Goal: Navigation & Orientation: Find specific page/section

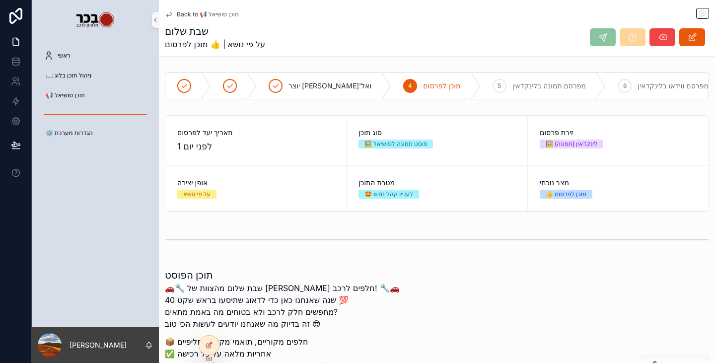
scroll to position [189, 0]
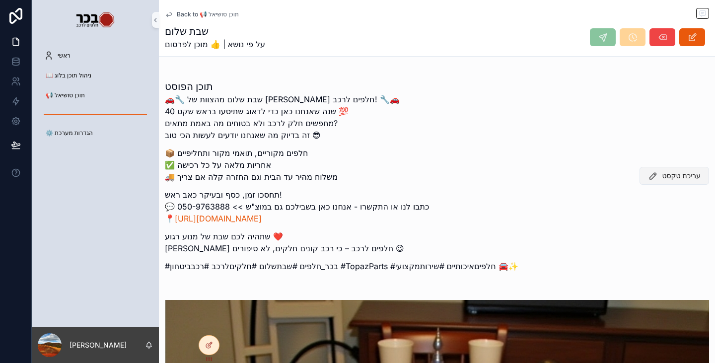
click at [667, 180] on span "עריכת טקסט" at bounding box center [681, 176] width 39 height 10
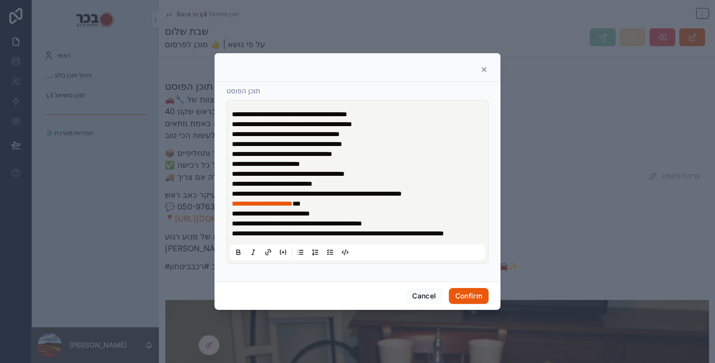
click at [485, 67] on icon at bounding box center [484, 70] width 8 height 8
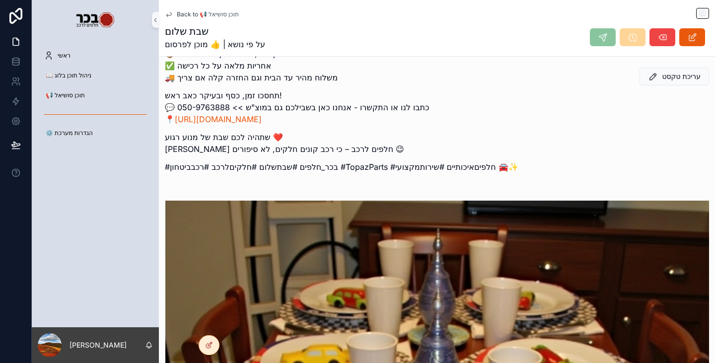
scroll to position [338, 0]
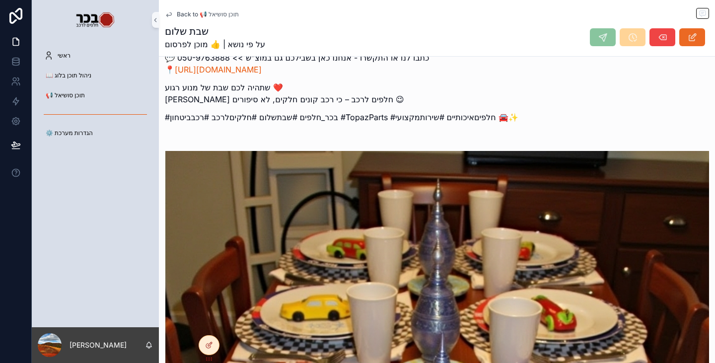
click at [688, 38] on icon "scrollable content" at bounding box center [693, 37] width 10 height 10
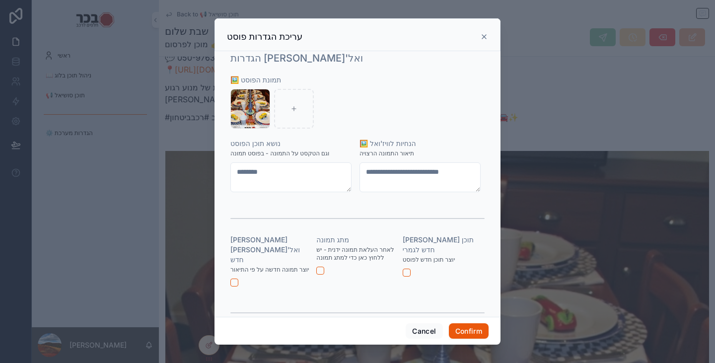
scroll to position [292, 0]
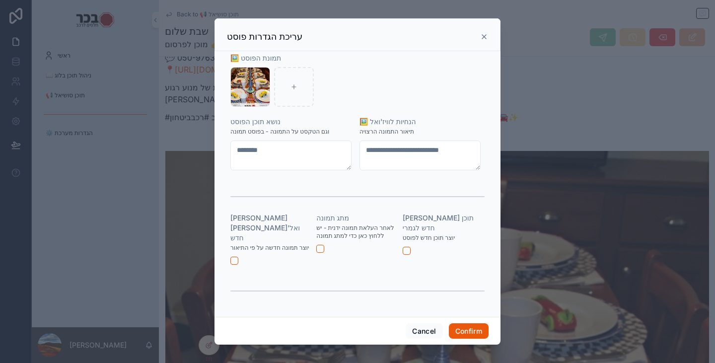
click at [485, 38] on icon at bounding box center [484, 37] width 8 height 8
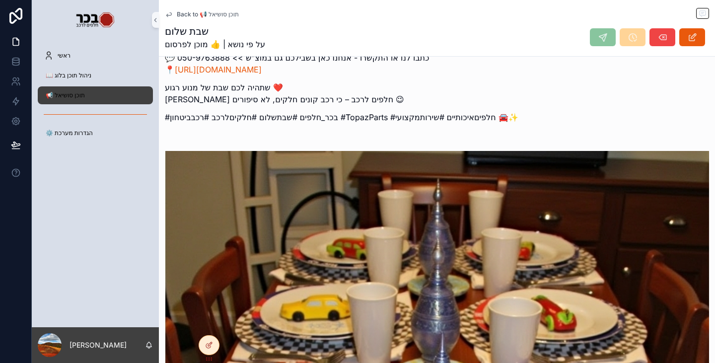
click at [115, 100] on div "📢 תוכן סושיאל" at bounding box center [95, 95] width 103 height 16
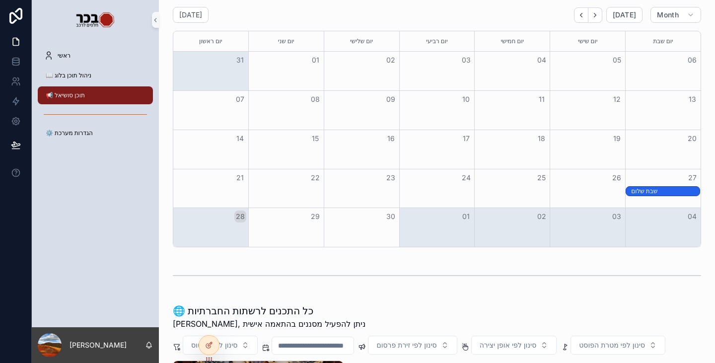
scroll to position [86, 0]
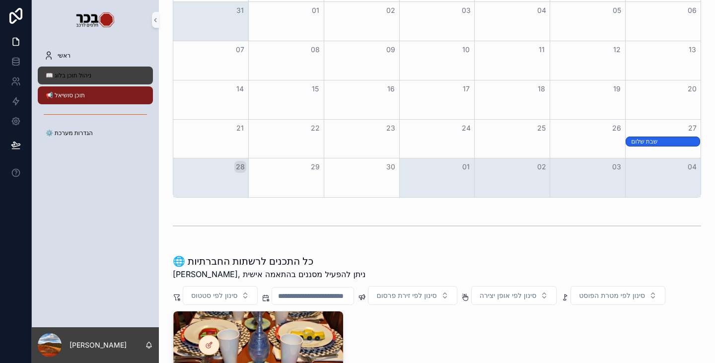
click at [90, 76] on span "📖 ניהול תוכן בלוג" at bounding box center [69, 76] width 46 height 8
